Goal: Information Seeking & Learning: Learn about a topic

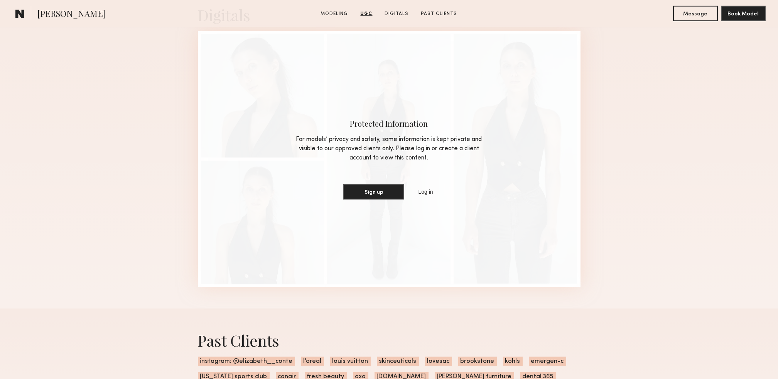
scroll to position [1491, 0]
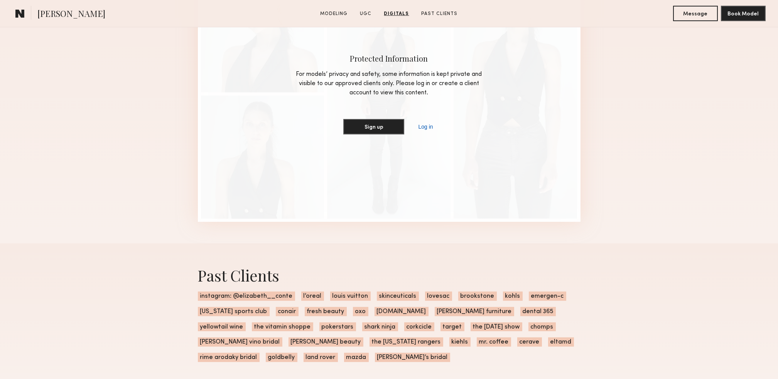
click at [428, 132] on link "Log in" at bounding box center [425, 126] width 18 height 9
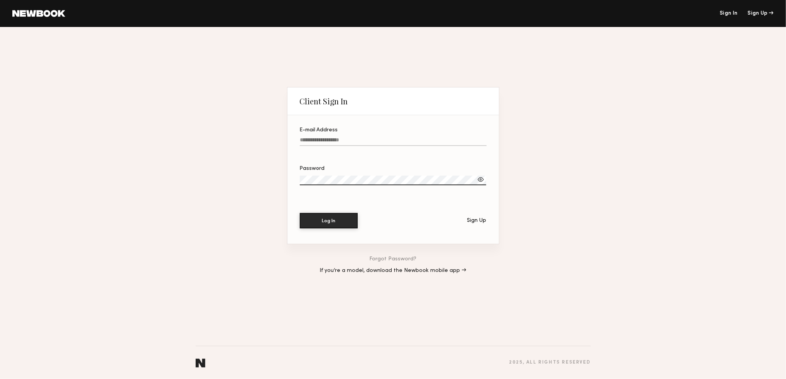
type input "**********"
click at [342, 223] on button "Log In" at bounding box center [329, 220] width 58 height 15
click at [324, 221] on button "Log In" at bounding box center [329, 220] width 58 height 15
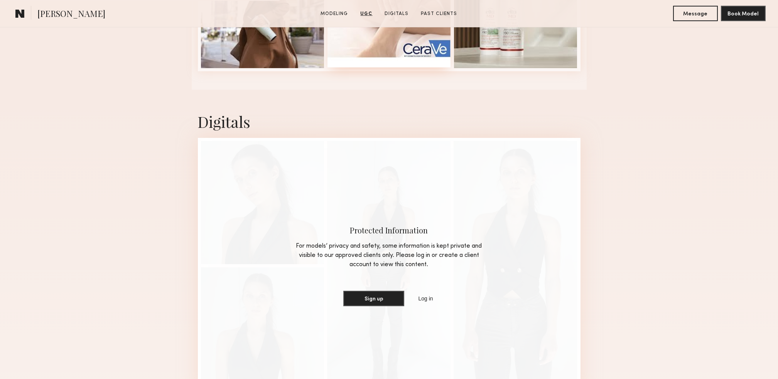
scroll to position [1440, 0]
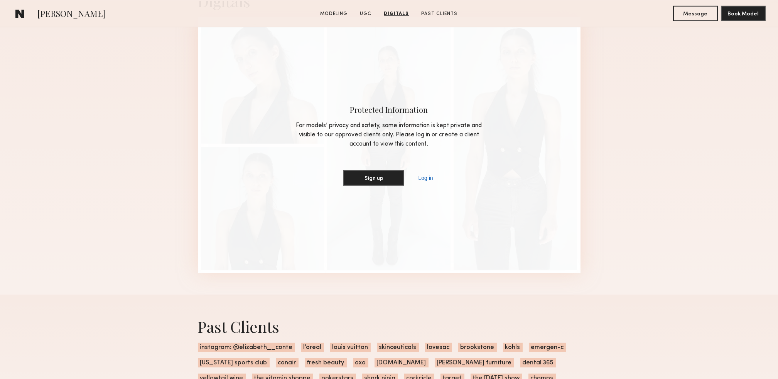
click at [429, 183] on link "Log in" at bounding box center [425, 178] width 18 height 9
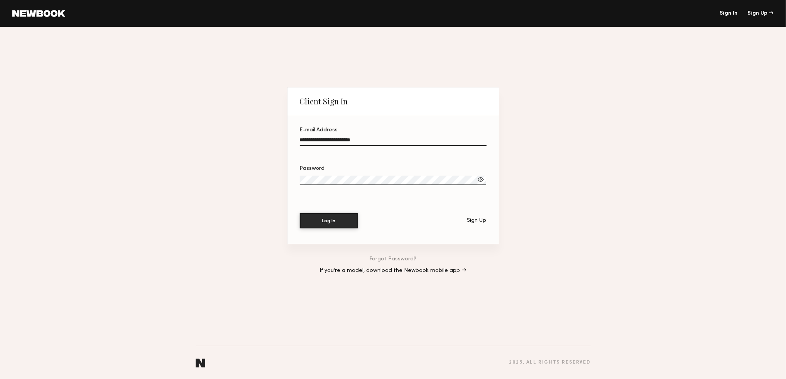
click at [334, 174] on label "Password" at bounding box center [393, 179] width 187 height 27
click at [277, 179] on div "**********" at bounding box center [393, 203] width 786 height 352
drag, startPoint x: 315, startPoint y: 140, endPoint x: 352, endPoint y: 140, distance: 37.4
click at [315, 140] on input "**********" at bounding box center [393, 141] width 187 height 9
type input "**********"
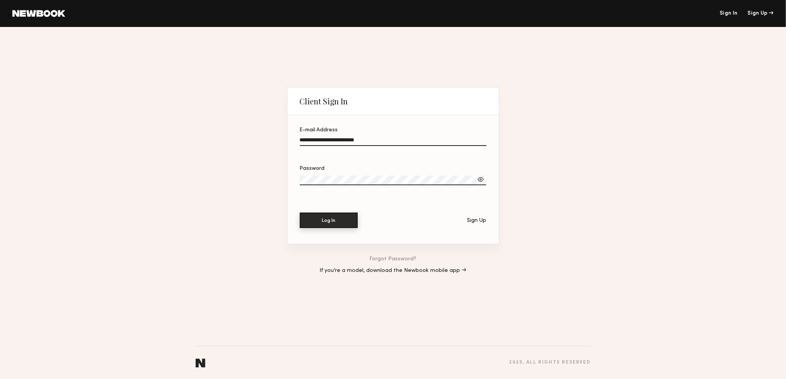
click at [323, 221] on button "Log In" at bounding box center [329, 220] width 58 height 15
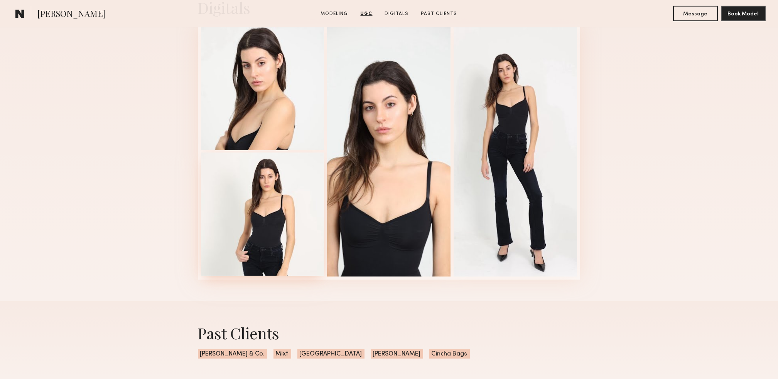
scroll to position [1080, 0]
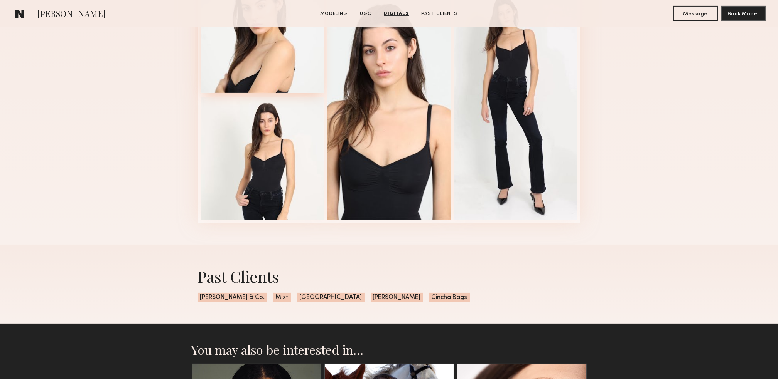
click at [263, 71] on div at bounding box center [262, 31] width 123 height 123
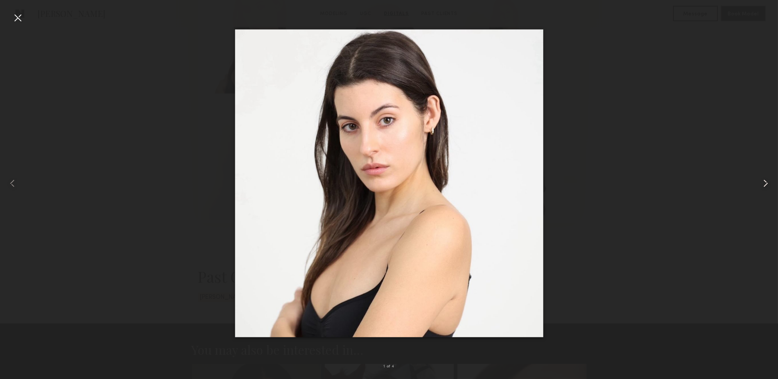
click at [761, 185] on common-icon at bounding box center [765, 183] width 12 height 12
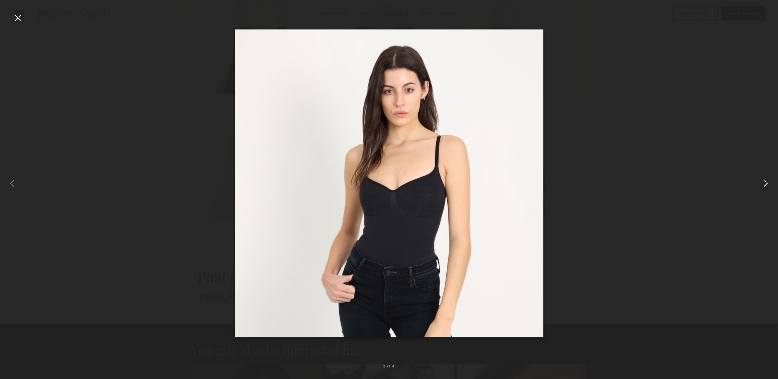
click at [761, 185] on common-icon at bounding box center [765, 183] width 12 height 12
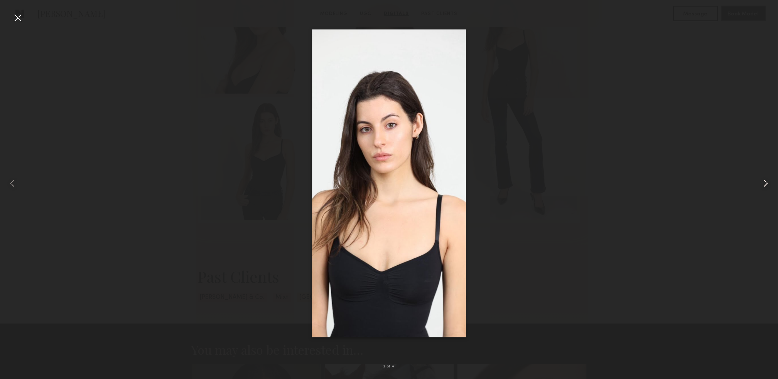
click at [761, 185] on common-icon at bounding box center [765, 183] width 12 height 12
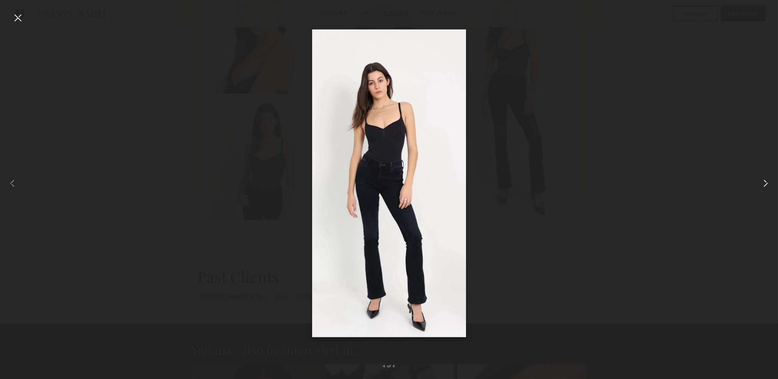
click at [761, 185] on common-icon at bounding box center [765, 183] width 12 height 12
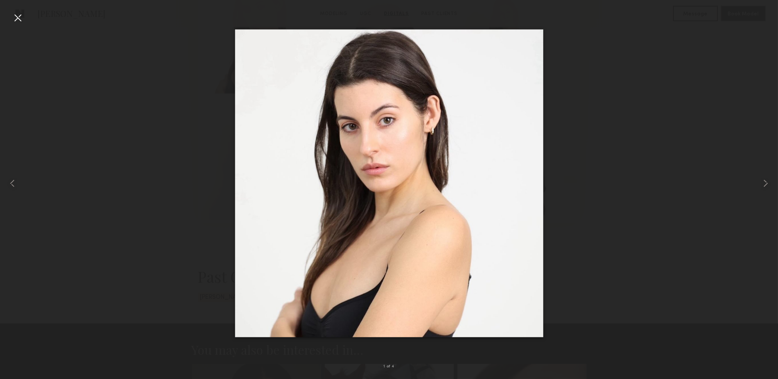
click at [16, 17] on div at bounding box center [18, 18] width 12 height 12
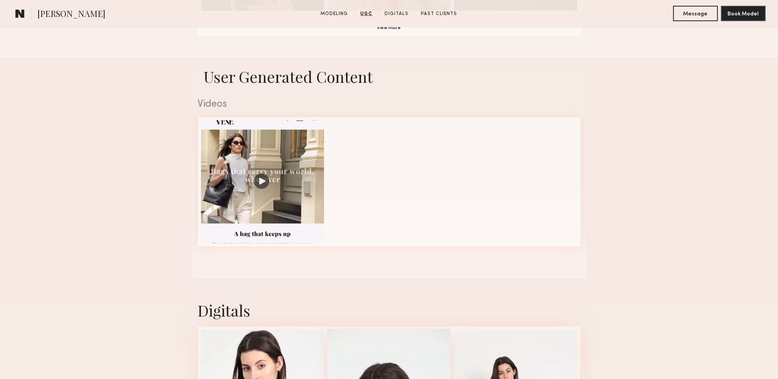
scroll to position [720, 0]
click at [270, 207] on div at bounding box center [262, 181] width 123 height 123
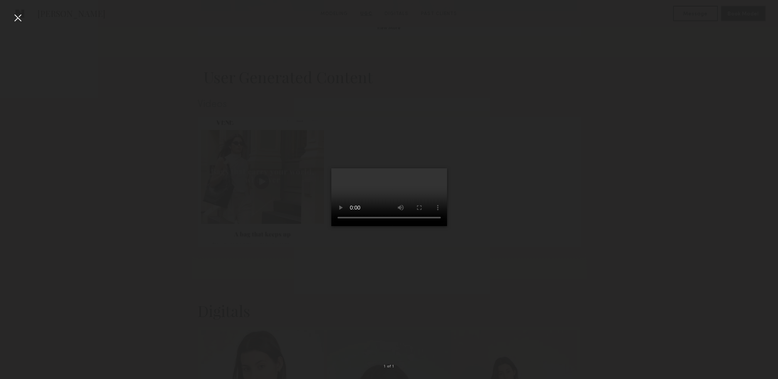
click at [388, 186] on video at bounding box center [389, 198] width 116 height 58
click at [17, 18] on div at bounding box center [18, 18] width 12 height 12
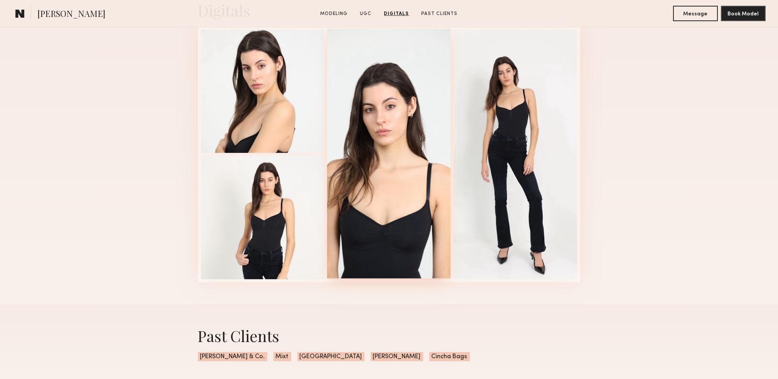
scroll to position [977, 0]
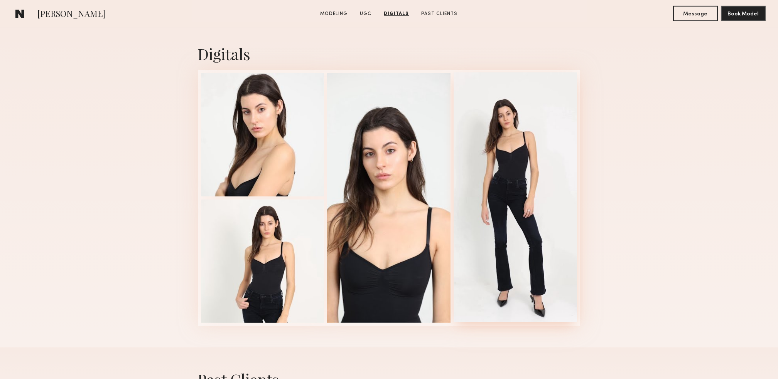
click at [533, 184] on div at bounding box center [515, 197] width 123 height 250
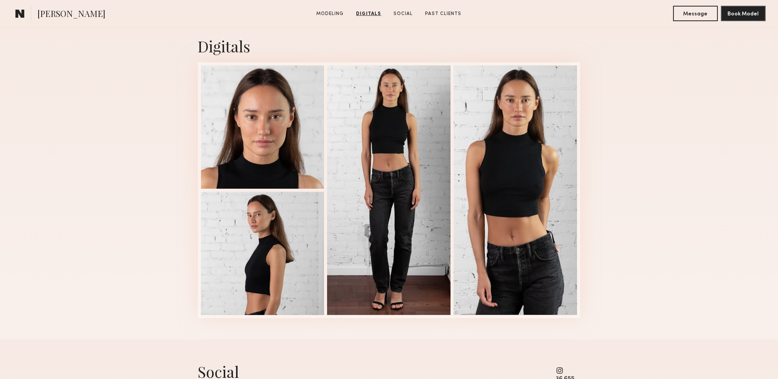
scroll to position [720, 0]
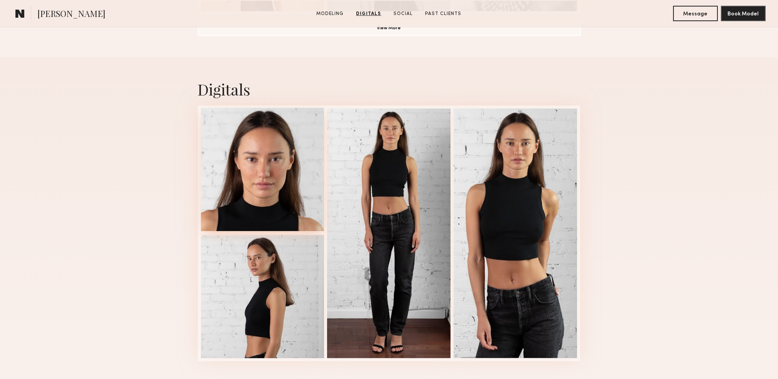
click at [280, 185] on div at bounding box center [262, 169] width 123 height 123
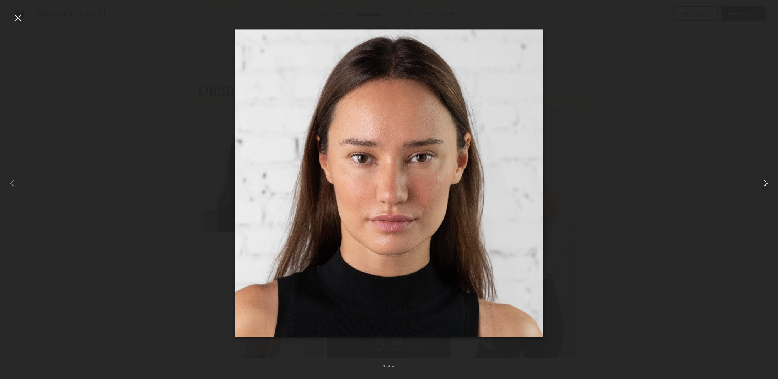
click at [760, 189] on common-icon at bounding box center [765, 183] width 12 height 12
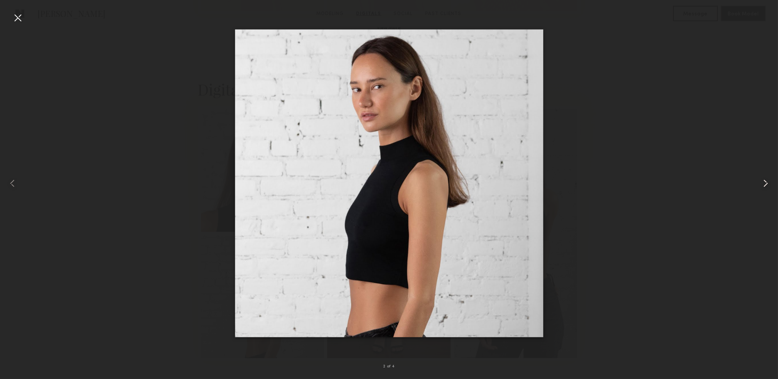
click at [760, 189] on common-icon at bounding box center [765, 183] width 12 height 12
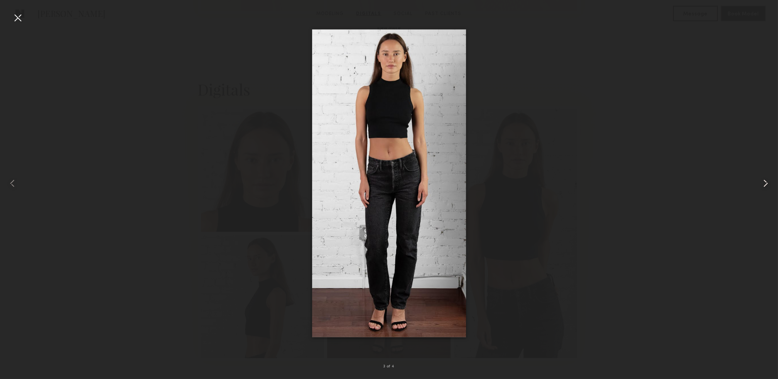
click at [760, 189] on common-icon at bounding box center [765, 183] width 12 height 12
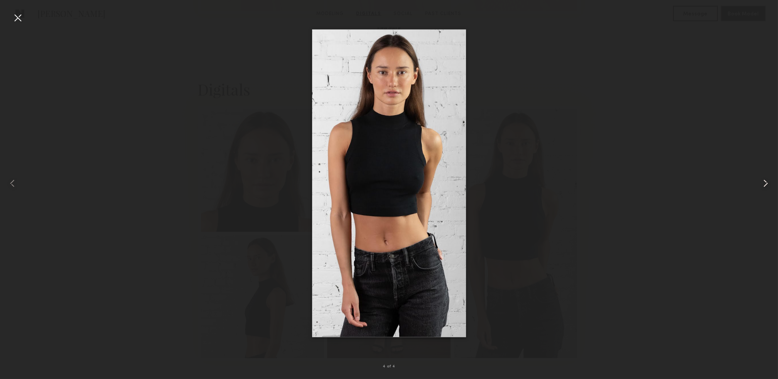
click at [760, 189] on common-icon at bounding box center [765, 183] width 12 height 12
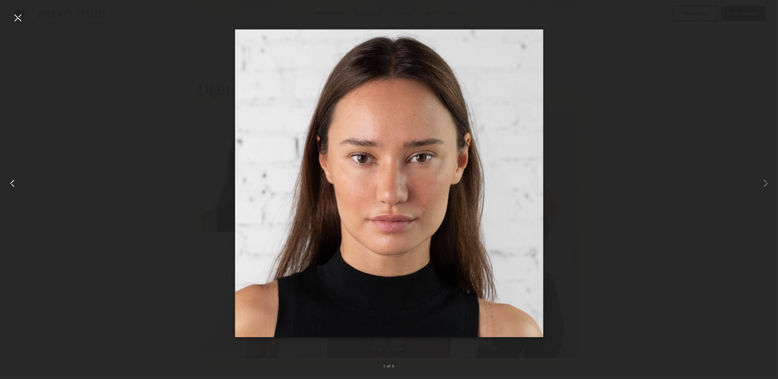
click at [26, 19] on div at bounding box center [15, 183] width 31 height 342
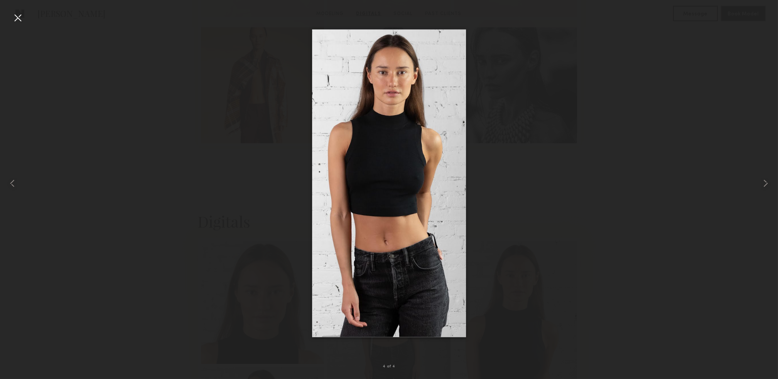
scroll to position [463, 0]
click at [16, 16] on div at bounding box center [18, 18] width 12 height 12
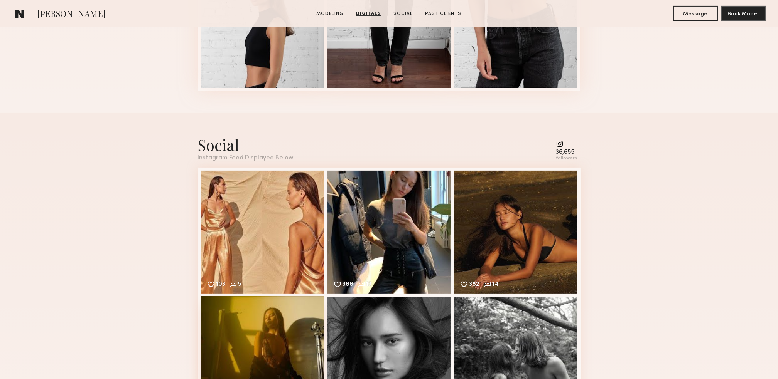
scroll to position [1080, 0]
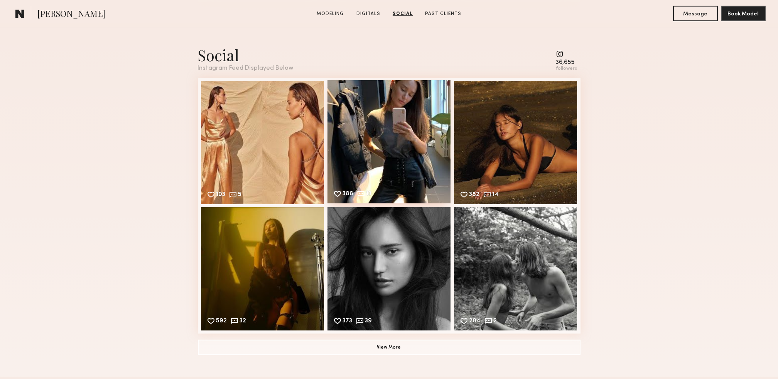
click at [368, 144] on div "388 13 Likes & comments displayed to show model’s engagement" at bounding box center [388, 141] width 123 height 123
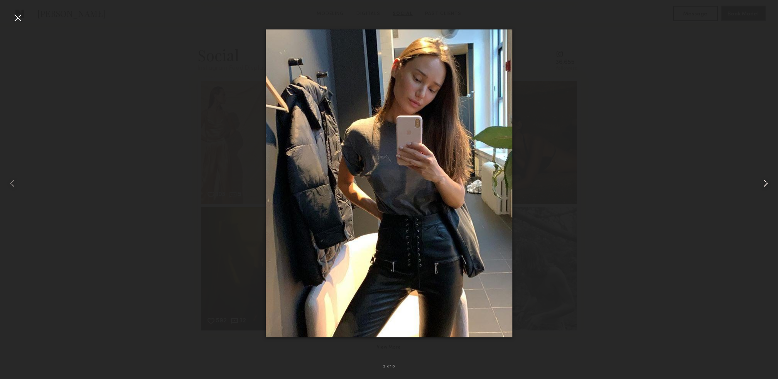
click at [770, 185] on common-icon at bounding box center [765, 183] width 12 height 12
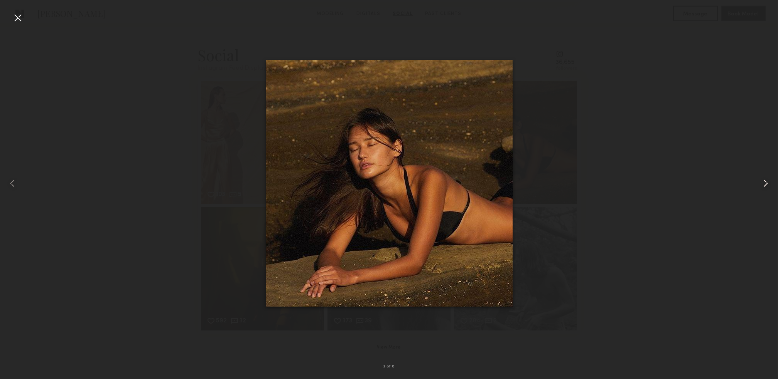
click at [770, 185] on common-icon at bounding box center [765, 183] width 12 height 12
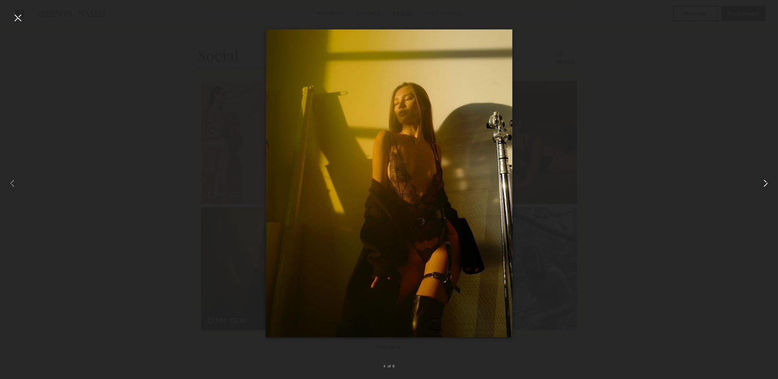
click at [770, 185] on common-icon at bounding box center [765, 183] width 12 height 12
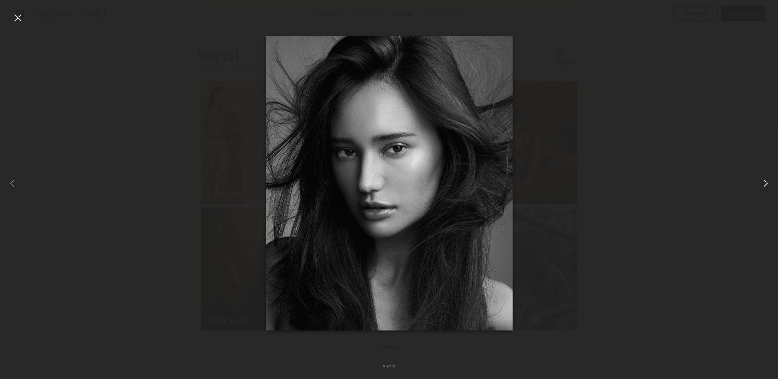
click at [770, 185] on common-icon at bounding box center [765, 183] width 12 height 12
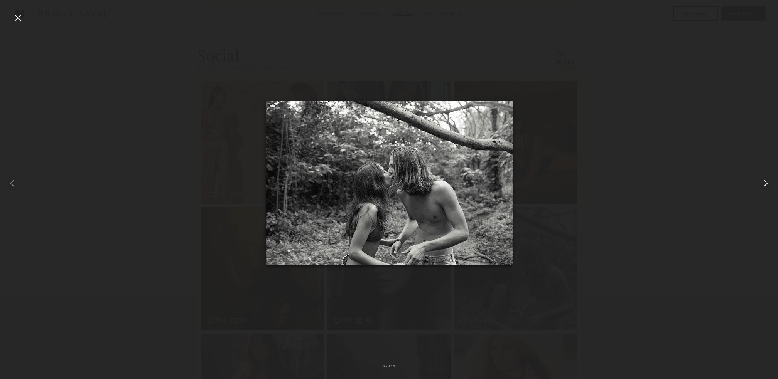
click at [770, 185] on common-icon at bounding box center [765, 183] width 12 height 12
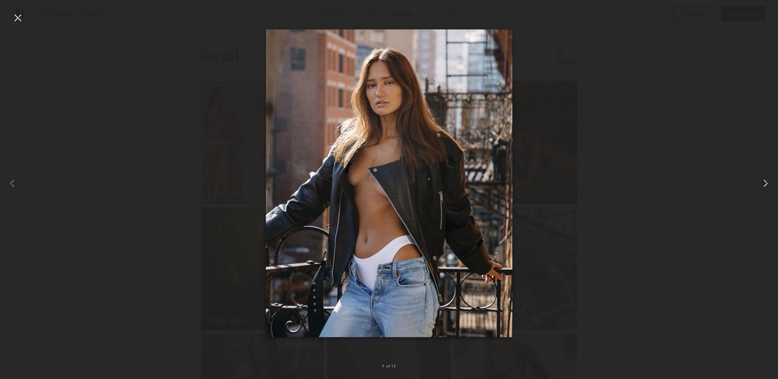
click at [770, 185] on common-icon at bounding box center [765, 183] width 12 height 12
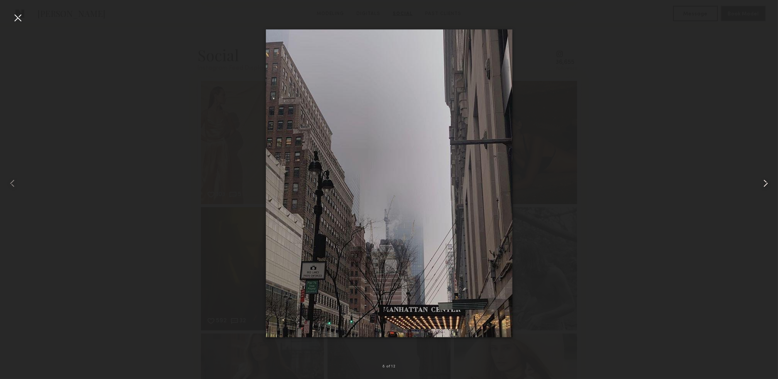
click at [769, 184] on common-icon at bounding box center [765, 183] width 12 height 12
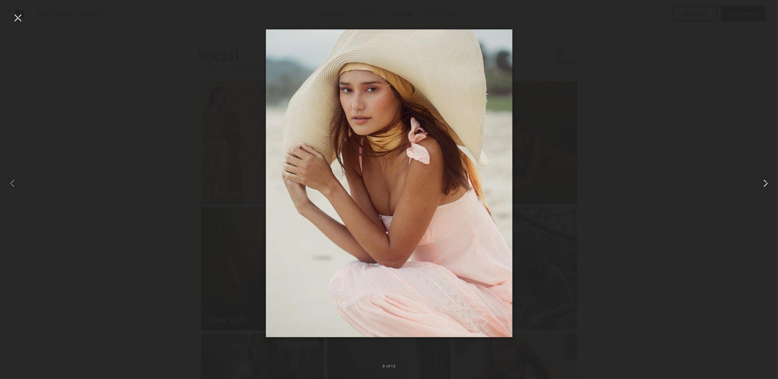
click at [769, 184] on common-icon at bounding box center [765, 183] width 12 height 12
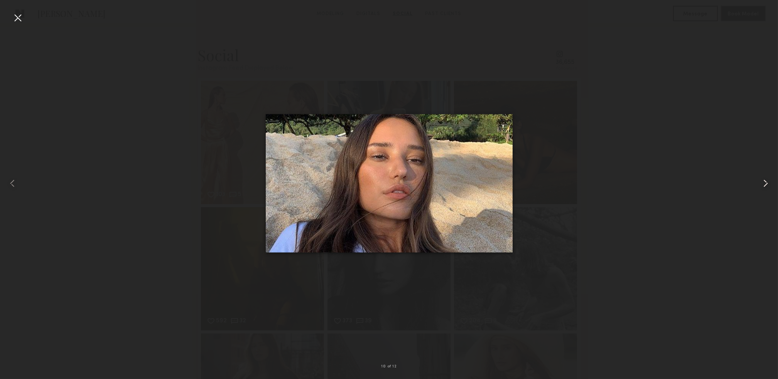
click at [769, 184] on common-icon at bounding box center [765, 183] width 12 height 12
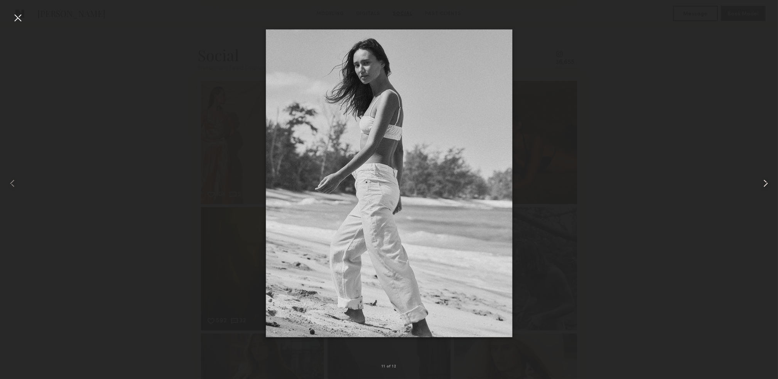
click at [769, 184] on common-icon at bounding box center [765, 183] width 12 height 12
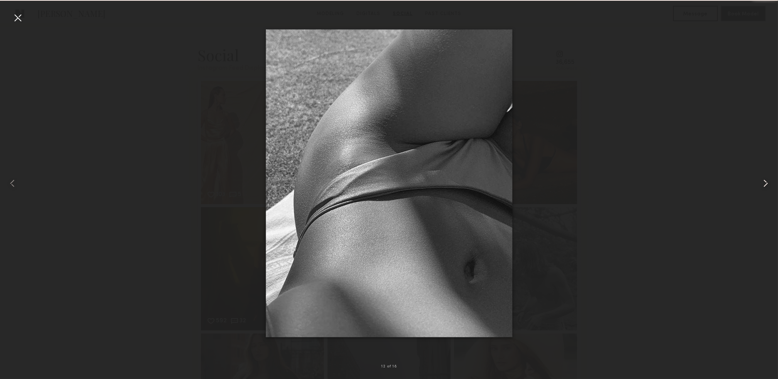
click at [769, 184] on common-icon at bounding box center [765, 183] width 12 height 12
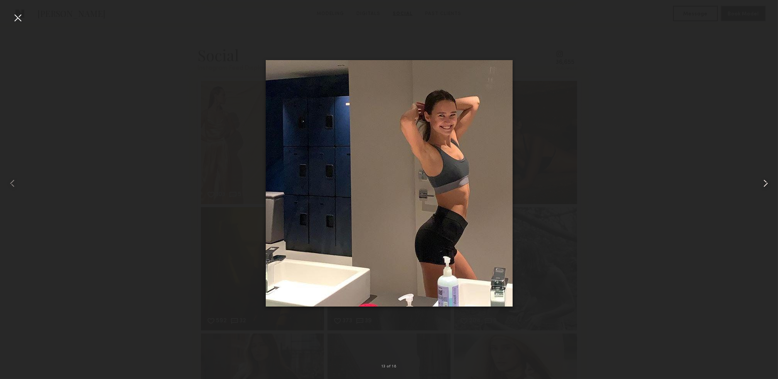
click at [769, 184] on common-icon at bounding box center [765, 183] width 12 height 12
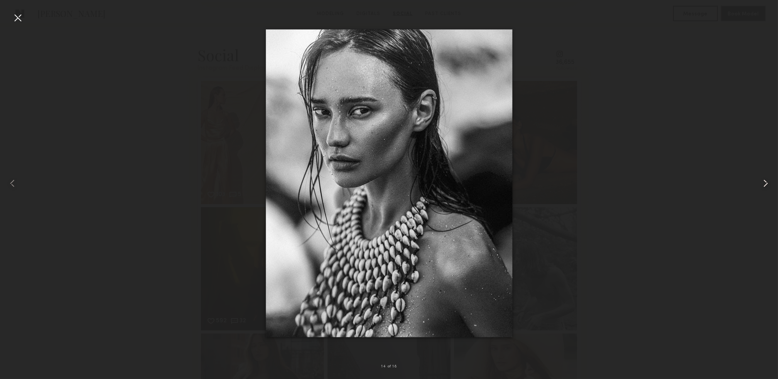
click at [769, 184] on common-icon at bounding box center [765, 183] width 12 height 12
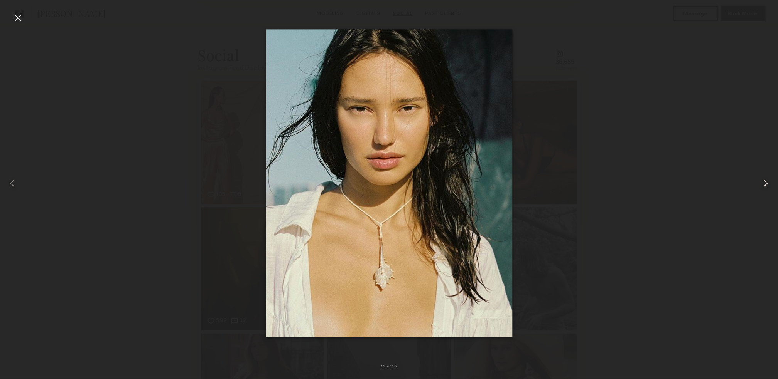
click at [769, 184] on common-icon at bounding box center [765, 183] width 12 height 12
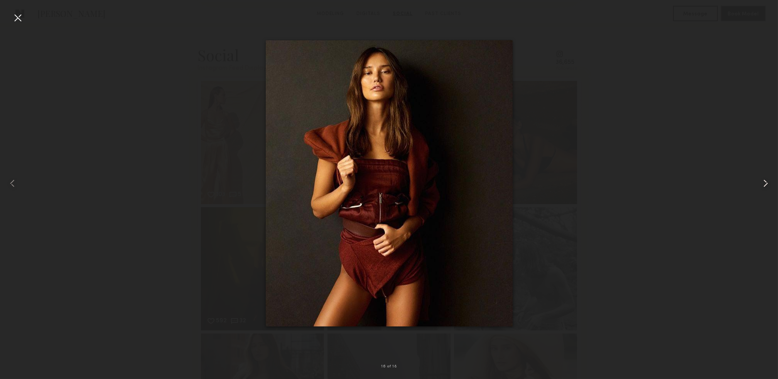
click at [769, 184] on common-icon at bounding box center [765, 183] width 12 height 12
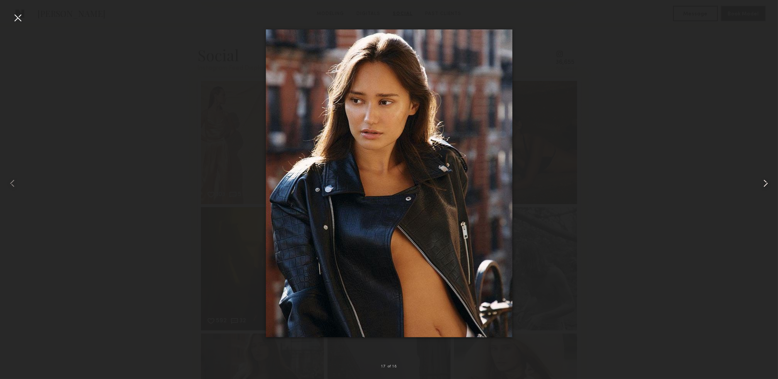
click at [769, 184] on common-icon at bounding box center [765, 183] width 12 height 12
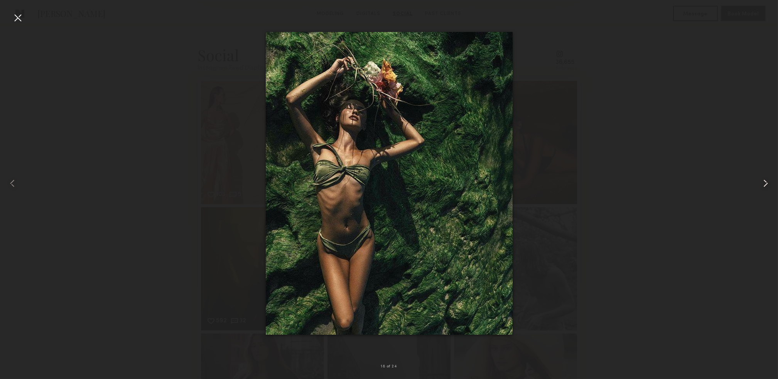
click at [768, 185] on common-icon at bounding box center [765, 183] width 12 height 12
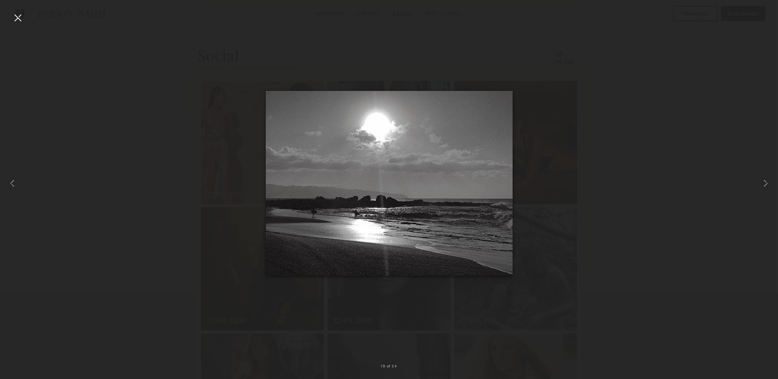
click at [18, 18] on div at bounding box center [18, 18] width 12 height 12
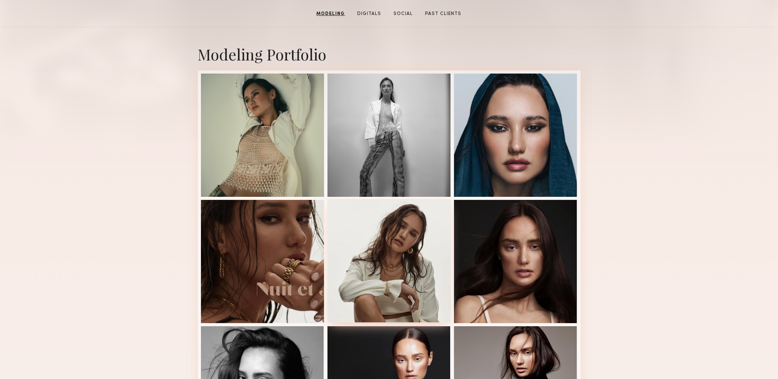
scroll to position [0, 0]
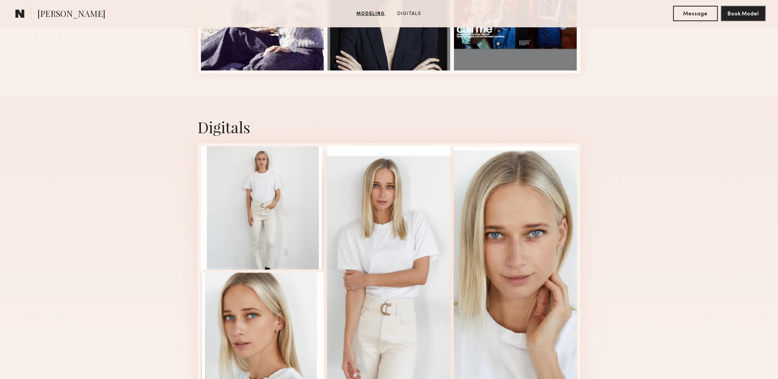
scroll to position [486, 0]
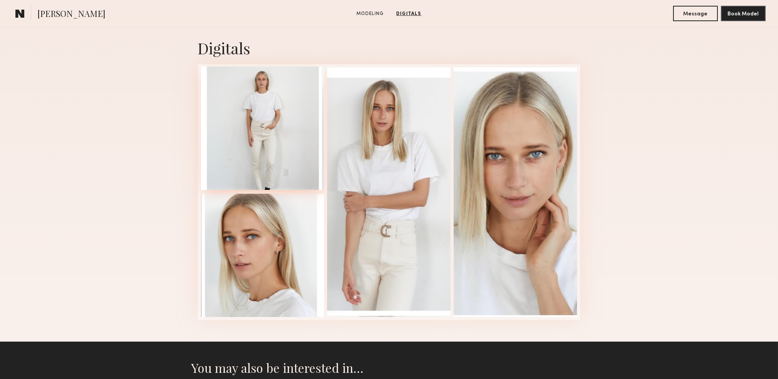
click at [274, 160] on div at bounding box center [262, 128] width 123 height 123
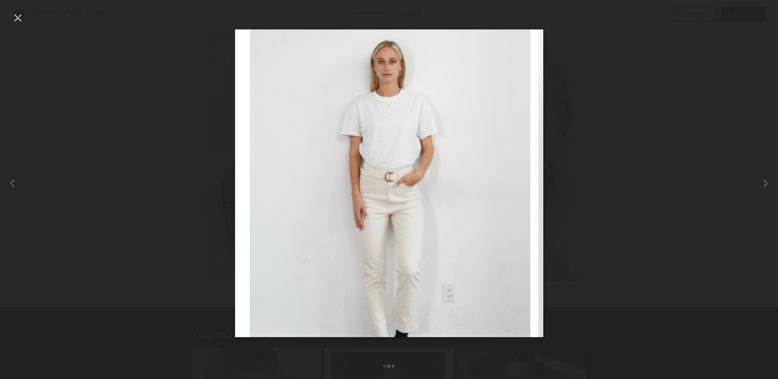
scroll to position [538, 0]
click at [624, 178] on div at bounding box center [389, 183] width 778 height 342
click at [492, 182] on img at bounding box center [389, 183] width 308 height 308
drag, startPoint x: 21, startPoint y: 16, endPoint x: 110, endPoint y: 68, distance: 102.8
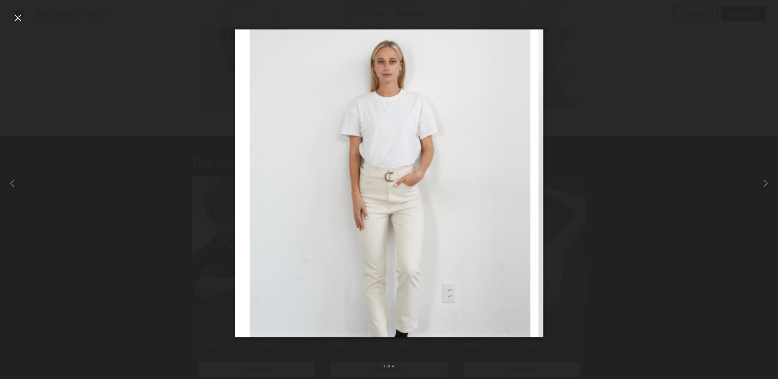
click at [20, 16] on div at bounding box center [18, 18] width 12 height 12
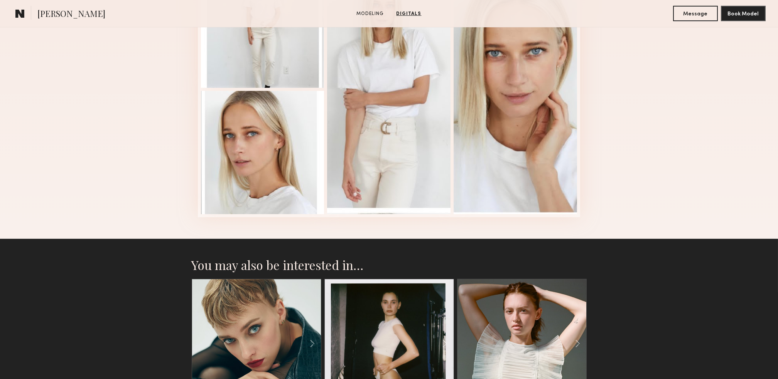
scroll to position [486, 0]
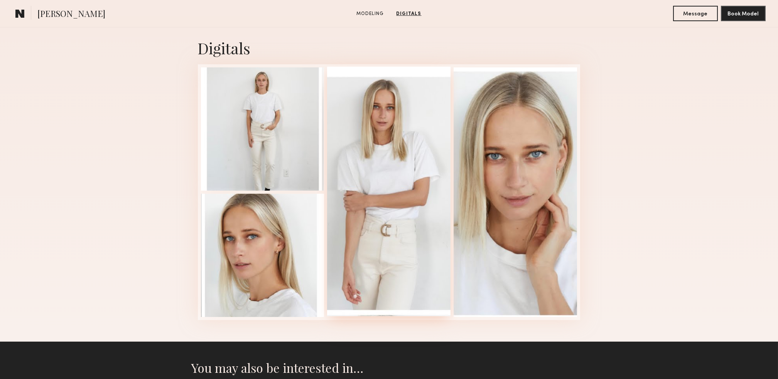
click at [398, 182] on div at bounding box center [388, 192] width 123 height 250
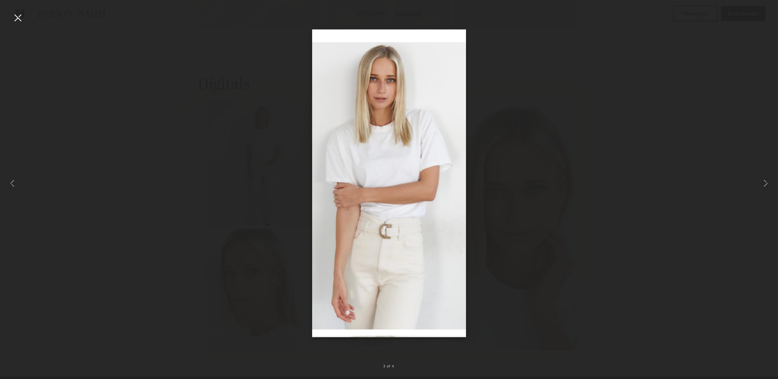
scroll to position [332, 0]
click at [766, 183] on common-icon at bounding box center [765, 183] width 12 height 12
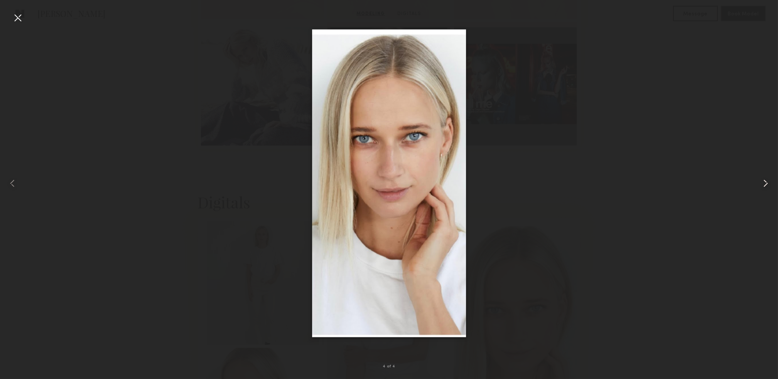
click at [766, 183] on common-icon at bounding box center [765, 183] width 12 height 12
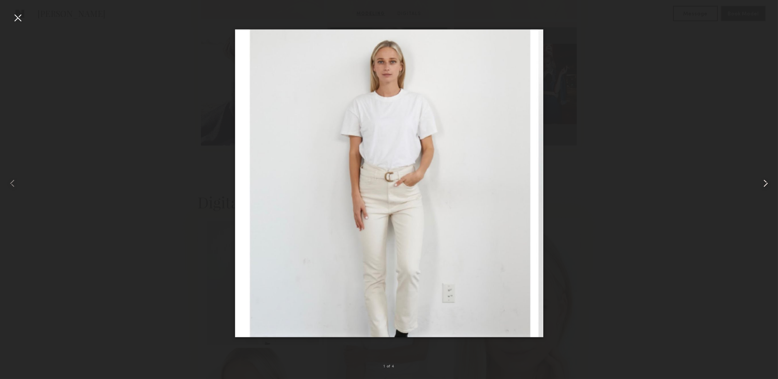
click at [766, 182] on common-icon at bounding box center [765, 183] width 12 height 12
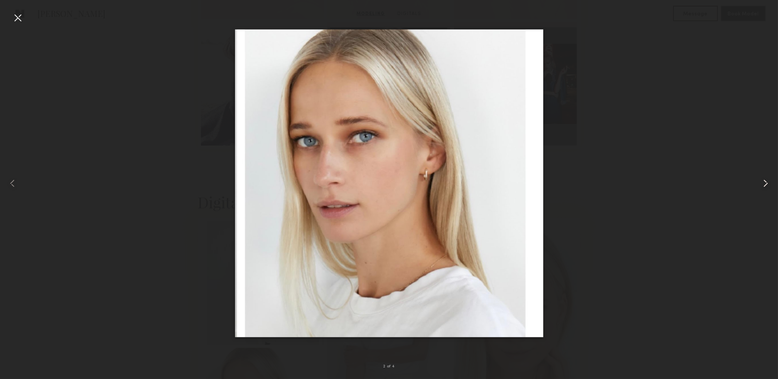
click at [766, 182] on common-icon at bounding box center [765, 183] width 12 height 12
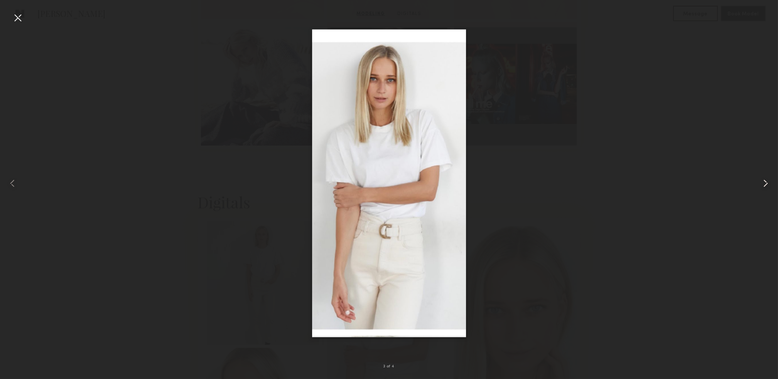
click at [766, 182] on common-icon at bounding box center [765, 183] width 12 height 12
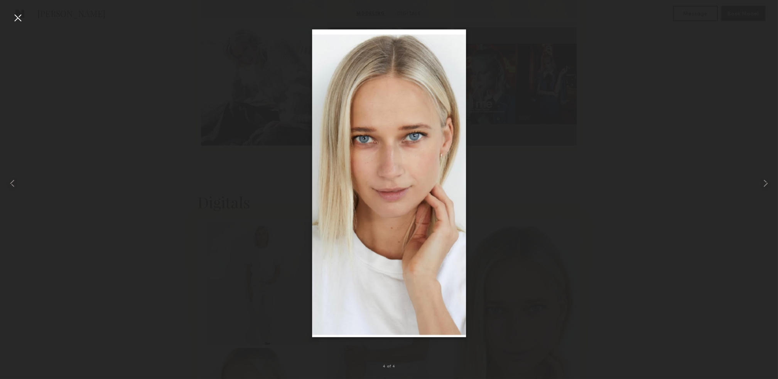
click at [20, 15] on div at bounding box center [18, 18] width 12 height 12
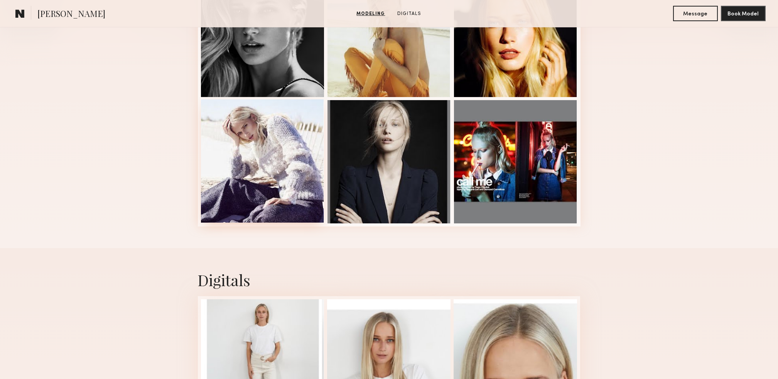
scroll to position [0, 0]
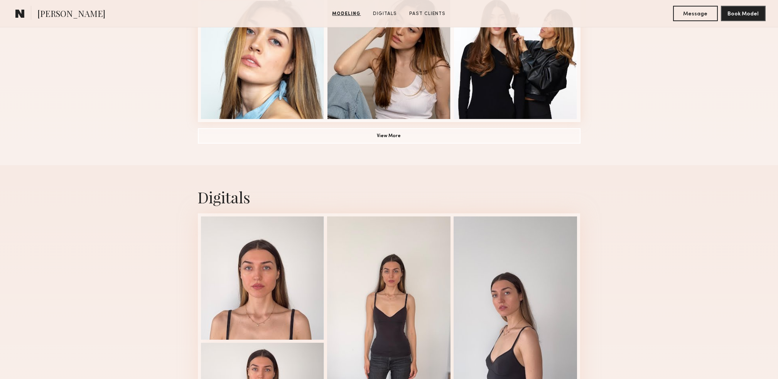
scroll to position [823, 0]
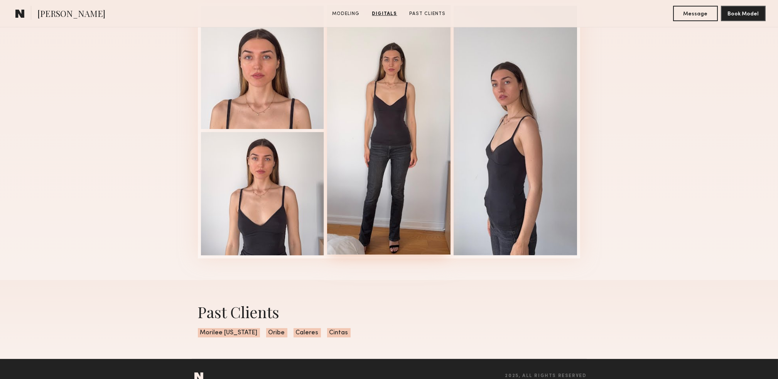
click at [377, 98] on div at bounding box center [388, 130] width 123 height 250
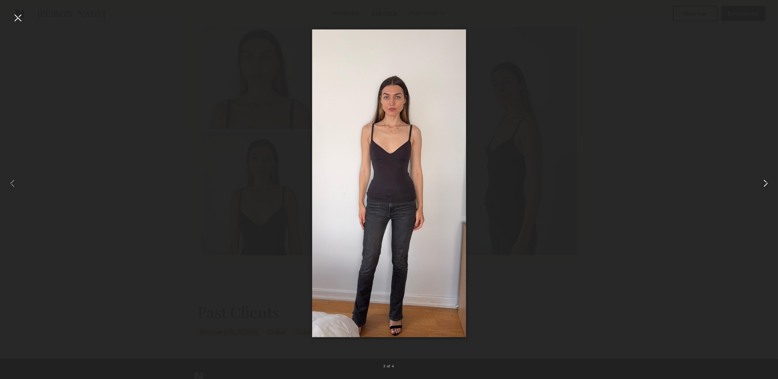
click at [760, 185] on common-icon at bounding box center [765, 183] width 12 height 12
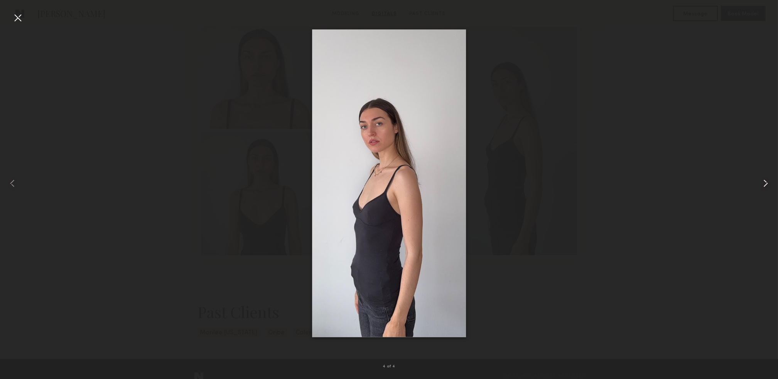
click at [760, 185] on common-icon at bounding box center [765, 183] width 12 height 12
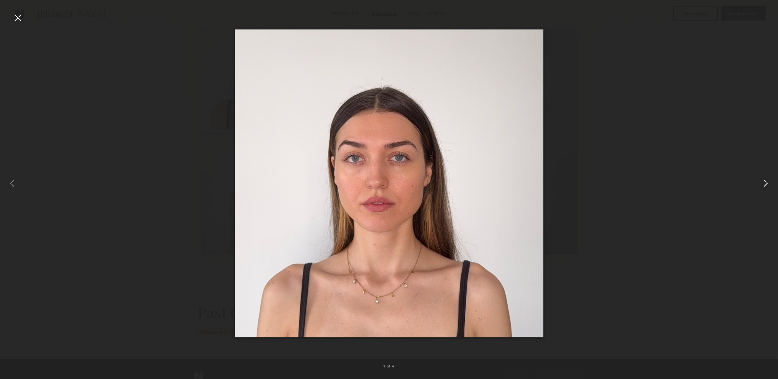
click at [758, 185] on div at bounding box center [762, 183] width 31 height 342
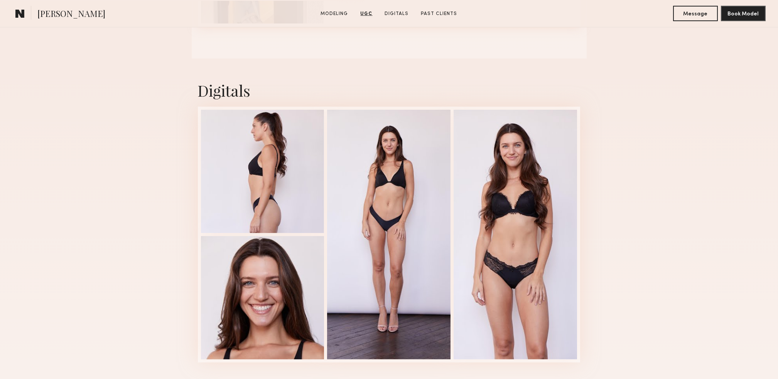
scroll to position [977, 0]
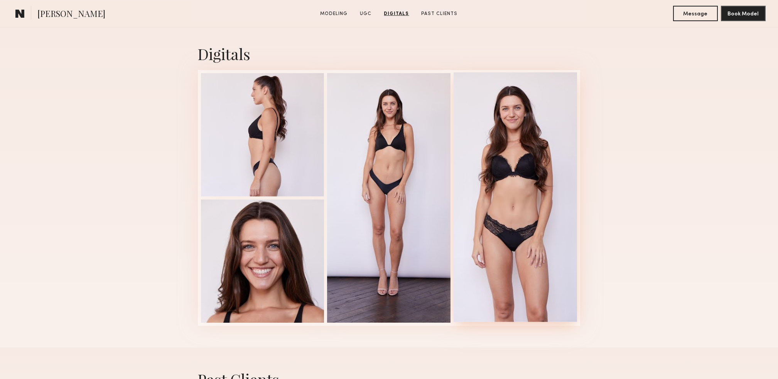
click at [507, 216] on div at bounding box center [515, 197] width 123 height 250
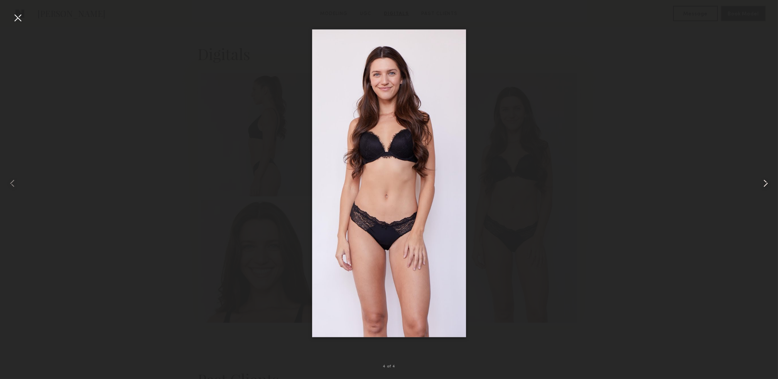
click at [764, 182] on common-icon at bounding box center [765, 183] width 12 height 12
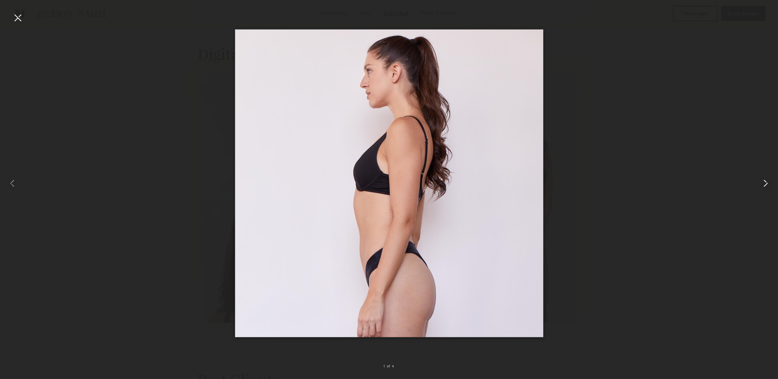
click at [764, 182] on common-icon at bounding box center [765, 183] width 12 height 12
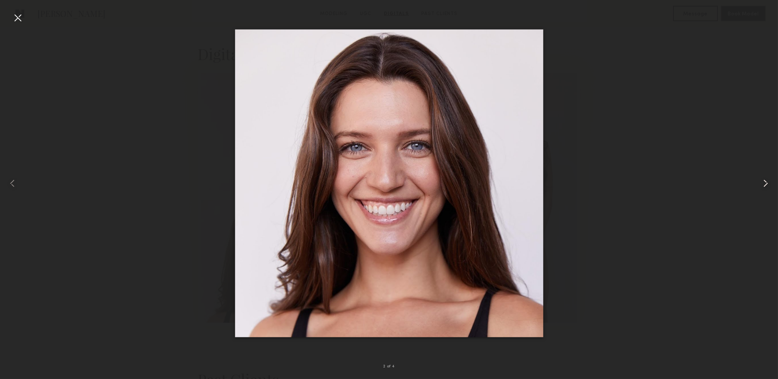
click at [764, 182] on common-icon at bounding box center [765, 183] width 12 height 12
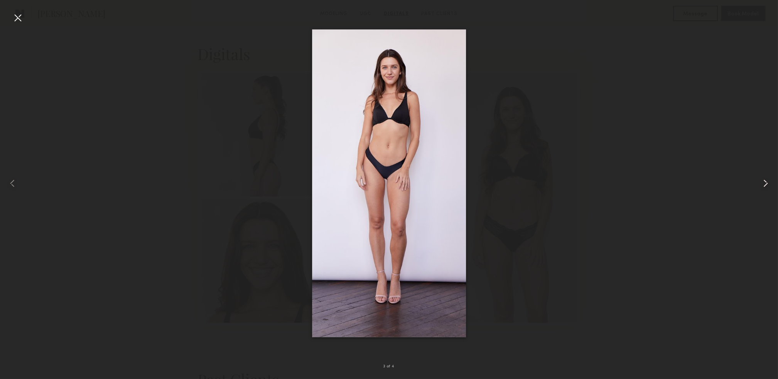
click at [764, 182] on common-icon at bounding box center [765, 183] width 12 height 12
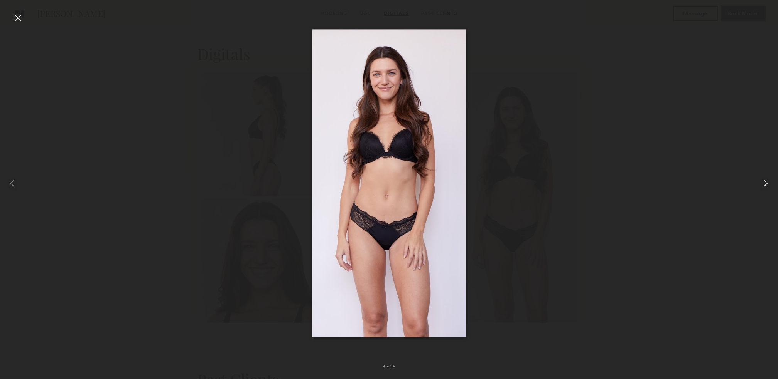
click at [764, 182] on common-icon at bounding box center [765, 183] width 12 height 12
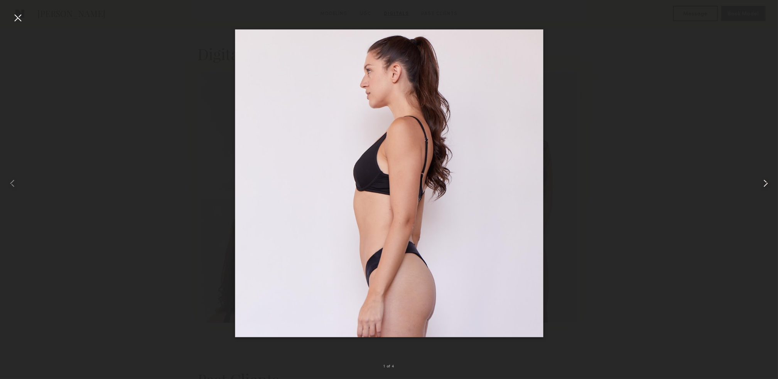
click at [764, 182] on common-icon at bounding box center [765, 183] width 12 height 12
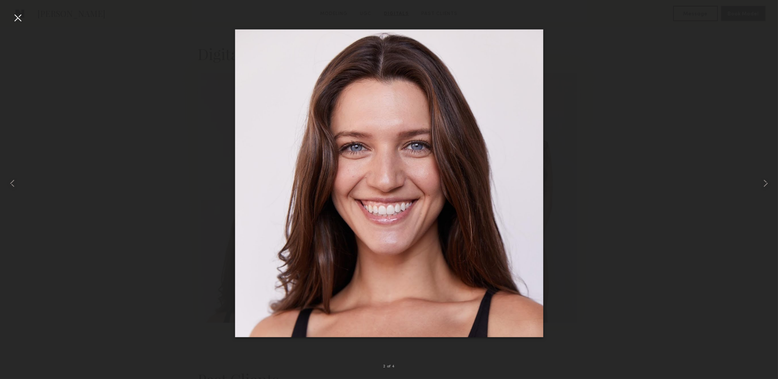
click at [13, 17] on div at bounding box center [18, 18] width 12 height 12
